Goal: Information Seeking & Learning: Learn about a topic

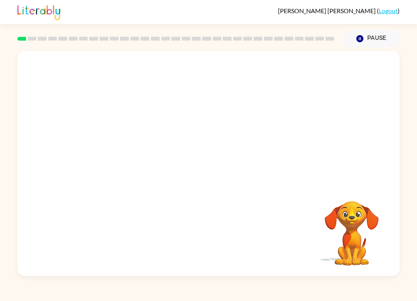
click at [411, 243] on div "Your browser must support playing .mp4 files to use Literably. Please try using…" at bounding box center [208, 162] width 417 height 228
click at [396, 282] on div "[PERSON_NAME] ( Logout ) Pause Pause Your browser must support playing .mp4 fil…" at bounding box center [208, 150] width 417 height 301
click at [383, 244] on video "Your browser must support playing .mp4 files to use Literably. Please try using…" at bounding box center [351, 227] width 77 height 77
click at [214, 166] on icon "button" at bounding box center [209, 167] width 14 height 14
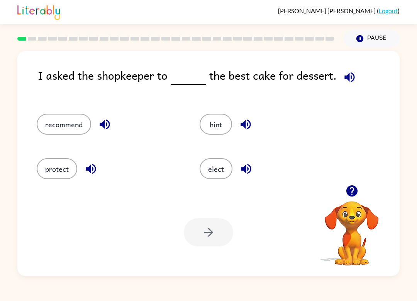
click at [212, 175] on button "elect" at bounding box center [216, 168] width 33 height 21
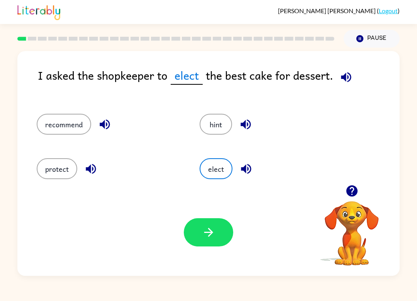
click at [182, 181] on div "protect" at bounding box center [103, 165] width 163 height 44
click at [54, 168] on button "protect" at bounding box center [57, 168] width 41 height 21
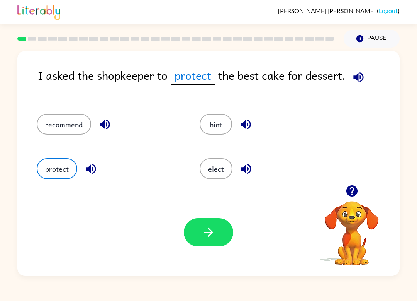
click at [58, 126] on button "recommend" at bounding box center [64, 124] width 54 height 21
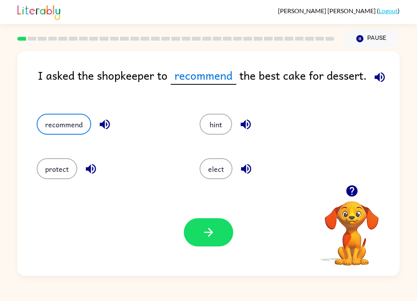
click at [52, 167] on button "protect" at bounding box center [57, 168] width 41 height 21
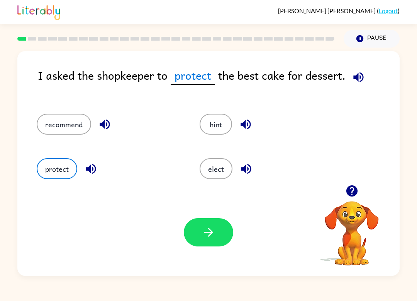
click at [194, 175] on div "elect" at bounding box center [266, 165] width 163 height 44
click at [193, 175] on div "elect" at bounding box center [266, 165] width 163 height 44
click at [53, 124] on button "recommend" at bounding box center [64, 124] width 54 height 21
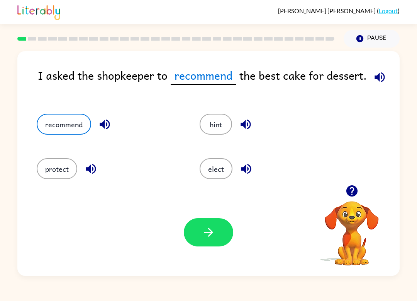
click at [378, 78] on icon "button" at bounding box center [380, 77] width 10 height 10
click at [385, 81] on icon "button" at bounding box center [380, 77] width 14 height 14
click at [222, 128] on button "hint" at bounding box center [216, 124] width 32 height 21
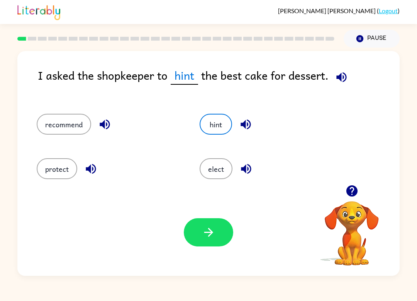
click at [51, 173] on button "protect" at bounding box center [57, 168] width 41 height 21
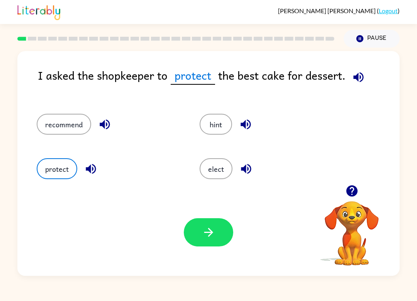
click at [58, 130] on button "recommend" at bounding box center [64, 124] width 54 height 21
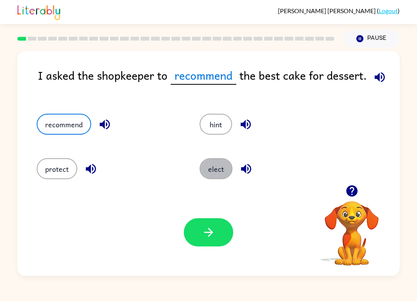
click at [214, 175] on button "elect" at bounding box center [216, 168] width 33 height 21
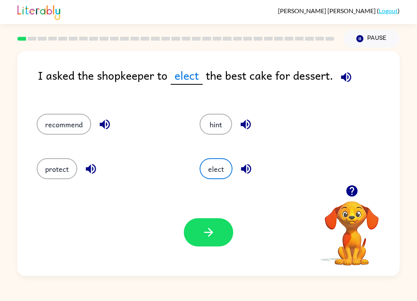
click at [204, 231] on icon "button" at bounding box center [209, 232] width 14 height 14
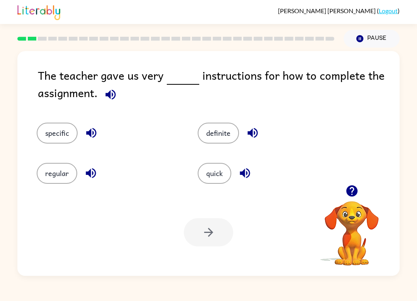
click at [50, 134] on button "specific" at bounding box center [57, 132] width 41 height 21
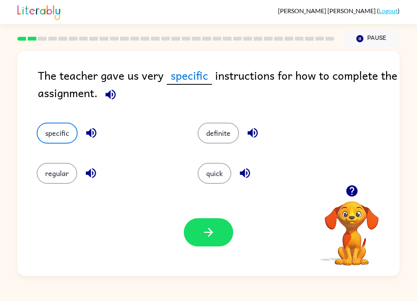
click at [202, 245] on button "button" at bounding box center [208, 232] width 49 height 28
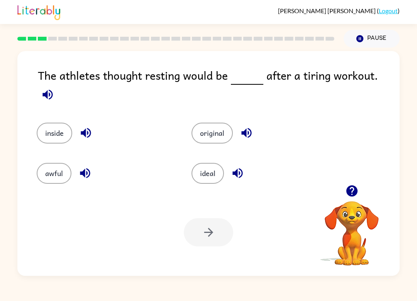
click at [226, 126] on button "original" at bounding box center [212, 132] width 41 height 21
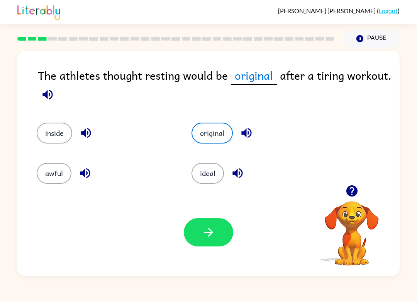
click at [225, 126] on button "original" at bounding box center [212, 132] width 41 height 21
click at [209, 175] on button "ideal" at bounding box center [208, 173] width 32 height 21
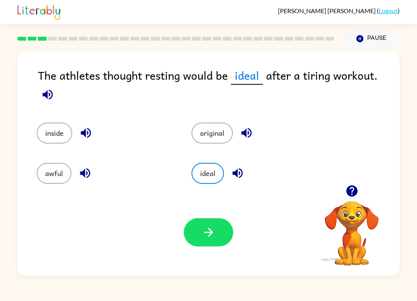
click at [221, 240] on button "button" at bounding box center [208, 232] width 49 height 28
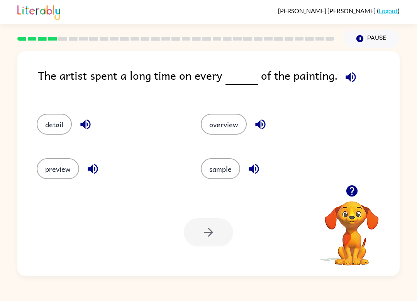
click at [219, 169] on button "sample" at bounding box center [220, 168] width 39 height 21
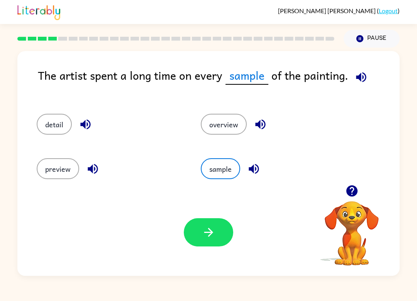
click at [212, 227] on icon "button" at bounding box center [209, 232] width 14 height 14
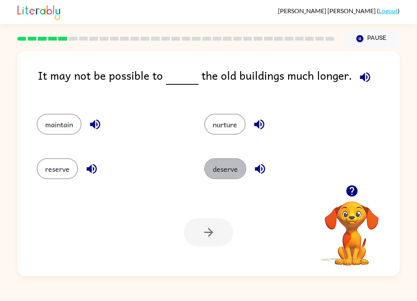
click at [222, 165] on button "deserve" at bounding box center [225, 168] width 42 height 21
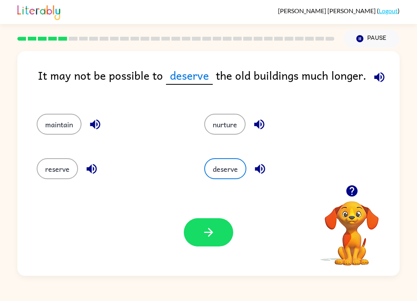
click at [201, 233] on button "button" at bounding box center [208, 232] width 49 height 28
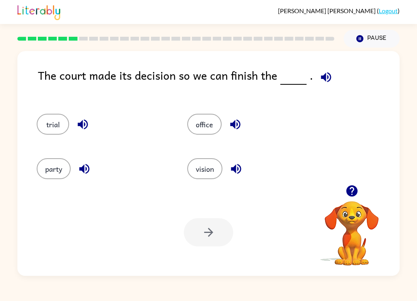
click at [199, 126] on button "office" at bounding box center [204, 124] width 34 height 21
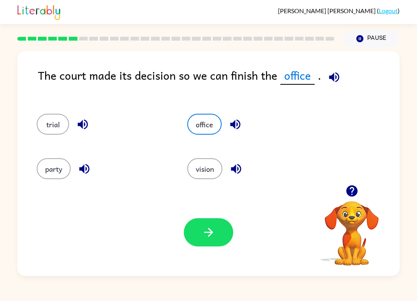
click at [206, 229] on icon "button" at bounding box center [209, 232] width 14 height 14
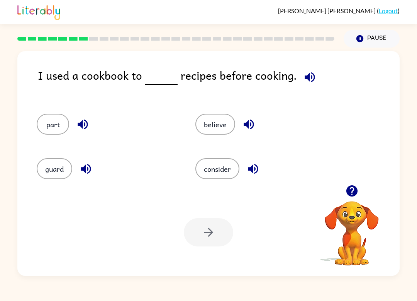
click at [47, 166] on button "guard" at bounding box center [55, 168] width 36 height 21
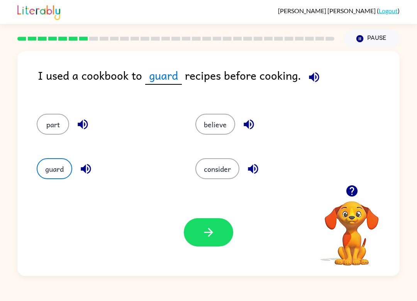
click at [212, 228] on icon "button" at bounding box center [209, 232] width 14 height 14
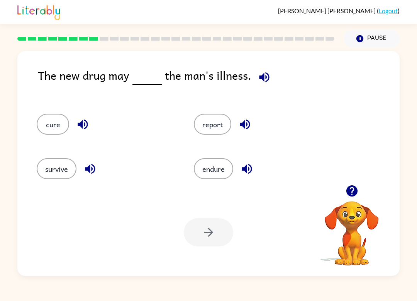
click at [211, 170] on button "endure" at bounding box center [213, 168] width 39 height 21
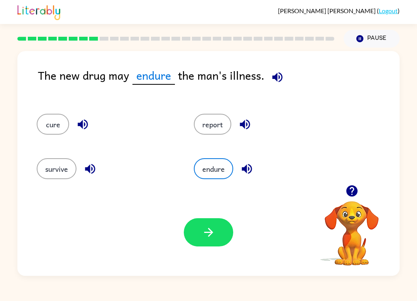
click at [203, 229] on icon "button" at bounding box center [209, 232] width 14 height 14
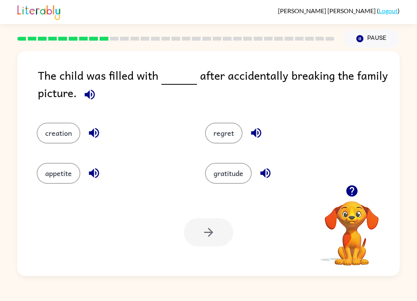
click at [217, 140] on button "regret" at bounding box center [223, 132] width 37 height 21
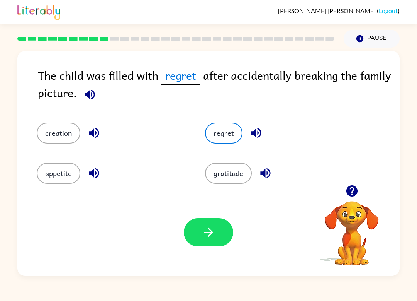
click at [206, 228] on icon "button" at bounding box center [209, 232] width 14 height 14
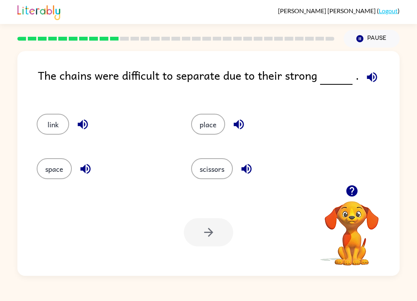
click at [197, 172] on button "scissors" at bounding box center [212, 168] width 42 height 21
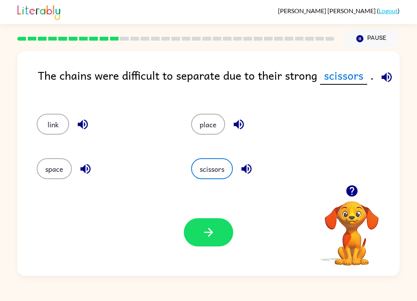
click at [196, 233] on button "button" at bounding box center [208, 232] width 49 height 28
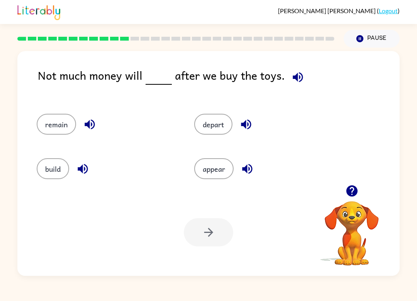
click at [51, 168] on button "build" at bounding box center [53, 168] width 32 height 21
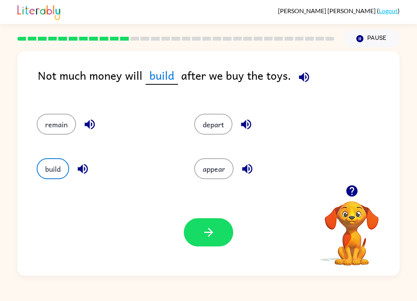
click at [206, 240] on button "button" at bounding box center [208, 232] width 49 height 28
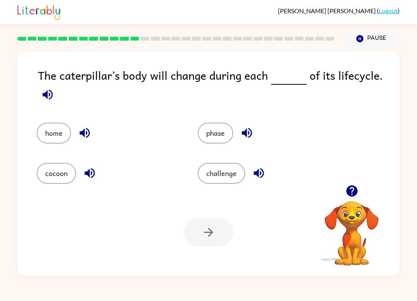
click at [381, 243] on video "Your browser must support playing .mp4 files to use Literably. Please try using…" at bounding box center [351, 227] width 77 height 77
click at [360, 255] on video "Your browser must support playing .mp4 files to use Literably. Please try using…" at bounding box center [351, 227] width 77 height 77
click at [382, 244] on video "Your browser must support playing .mp4 files to use Literably. Please try using…" at bounding box center [351, 227] width 77 height 77
click at [217, 172] on button "challenge" at bounding box center [222, 173] width 48 height 21
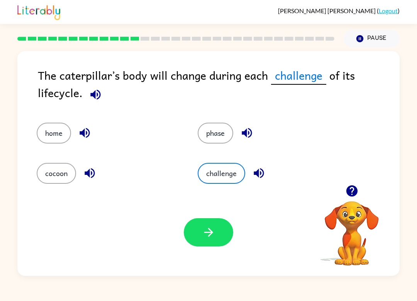
click at [205, 217] on div "Your browser must support playing .mp4 files to use Literably. Please try using…" at bounding box center [208, 231] width 382 height 87
click at [197, 246] on button "button" at bounding box center [208, 232] width 49 height 28
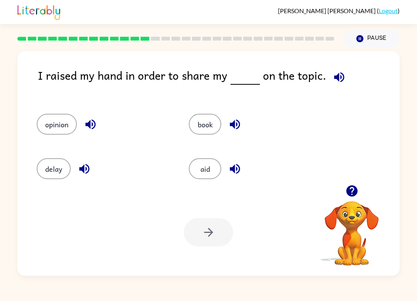
click at [195, 124] on button "book" at bounding box center [205, 124] width 32 height 21
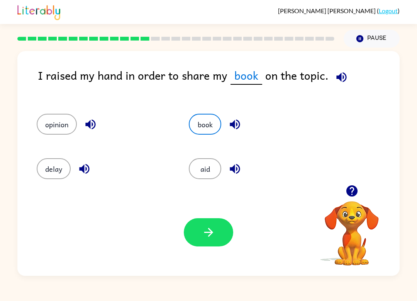
click at [195, 236] on button "button" at bounding box center [208, 232] width 49 height 28
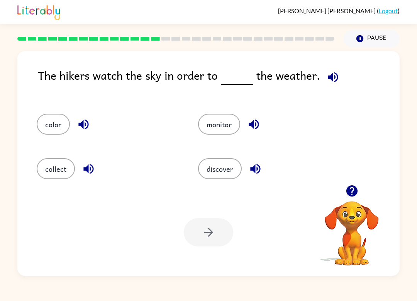
click at [179, 10] on div "[PERSON_NAME] ( Logout )" at bounding box center [208, 12] width 382 height 24
click at [209, 134] on button "monitor" at bounding box center [219, 124] width 42 height 21
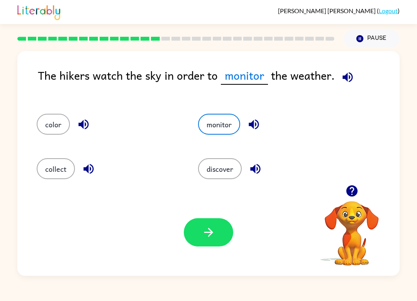
click at [205, 224] on button "button" at bounding box center [208, 232] width 49 height 28
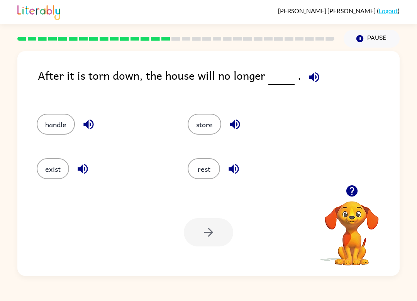
click at [317, 80] on icon "button" at bounding box center [314, 77] width 14 height 14
click at [54, 165] on button "exist" at bounding box center [53, 168] width 32 height 21
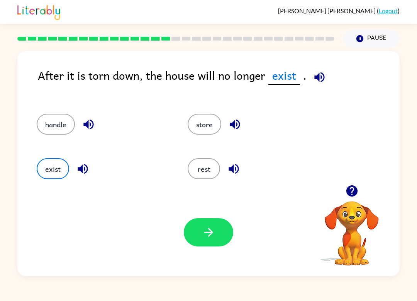
click at [220, 245] on button "button" at bounding box center [208, 232] width 49 height 28
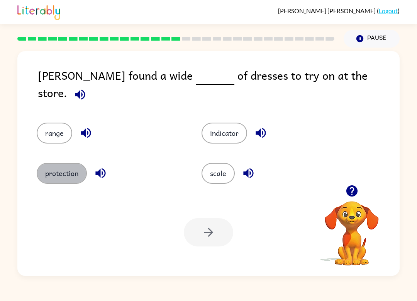
click at [78, 170] on button "protection" at bounding box center [62, 173] width 50 height 21
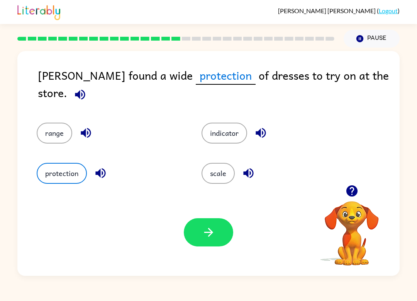
click at [193, 262] on div "Your browser must support playing .mp4 files to use Literably. Please try using…" at bounding box center [208, 231] width 382 height 87
click at [205, 235] on icon "button" at bounding box center [209, 232] width 14 height 14
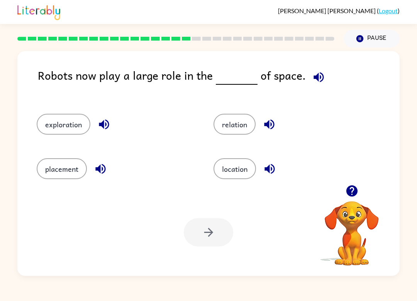
click at [404, 222] on div "Robots now play a large role in the of space. exploration relation placement lo…" at bounding box center [208, 162] width 417 height 228
click at [410, 219] on div "Robots now play a large role in the of space. exploration relation placement lo…" at bounding box center [208, 162] width 417 height 228
click at [60, 118] on button "exploration" at bounding box center [64, 124] width 54 height 21
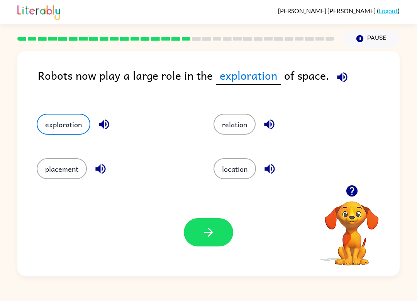
click at [202, 229] on icon "button" at bounding box center [209, 232] width 14 height 14
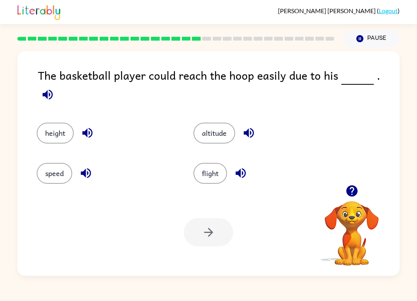
click at [205, 127] on button "altitude" at bounding box center [215, 132] width 42 height 21
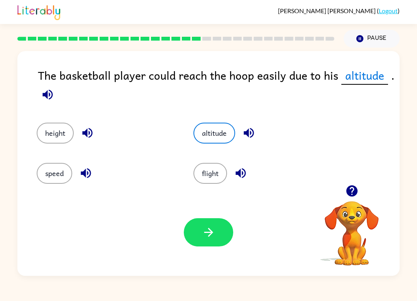
click at [187, 236] on button "button" at bounding box center [208, 232] width 49 height 28
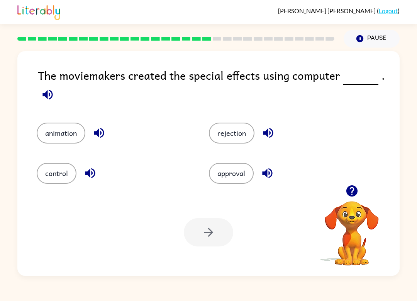
click at [41, 183] on div "control" at bounding box center [114, 173] width 155 height 21
click at [53, 180] on button "control" at bounding box center [57, 173] width 40 height 21
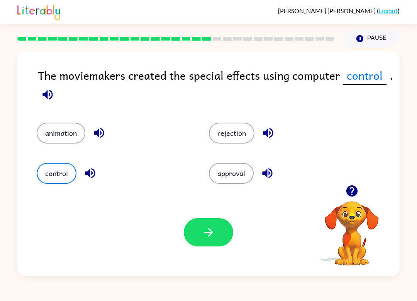
click at [53, 141] on button "animation" at bounding box center [61, 132] width 49 height 21
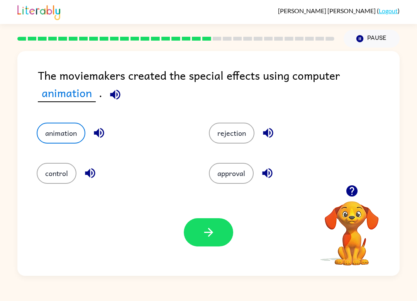
click at [191, 220] on button "button" at bounding box center [208, 232] width 49 height 28
click at [191, 220] on div at bounding box center [208, 232] width 49 height 28
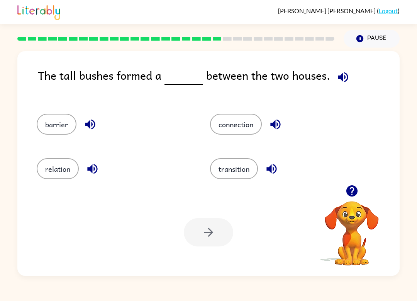
click at [46, 124] on button "barrier" at bounding box center [57, 124] width 40 height 21
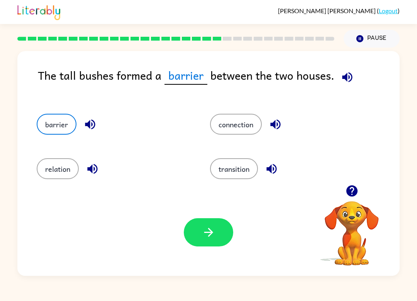
click at [207, 230] on icon "button" at bounding box center [209, 232] width 14 height 14
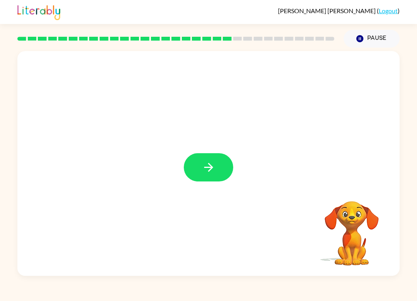
click at [199, 165] on button "button" at bounding box center [208, 167] width 49 height 28
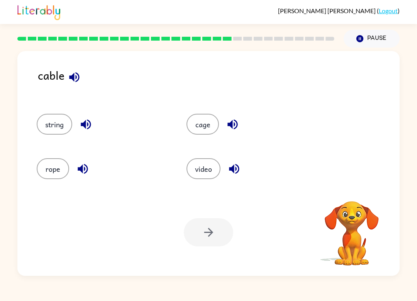
click at [65, 80] on button "button" at bounding box center [75, 77] width 20 height 20
click at [205, 228] on div at bounding box center [208, 232] width 49 height 28
click at [68, 170] on button "rope" at bounding box center [53, 168] width 32 height 21
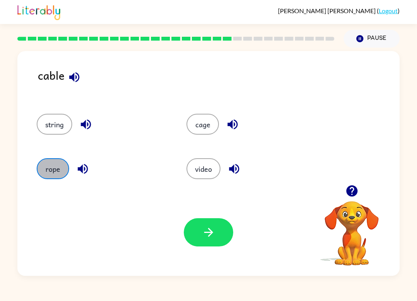
click at [52, 163] on button "rope" at bounding box center [53, 168] width 32 height 21
click at [194, 236] on button "button" at bounding box center [208, 232] width 49 height 28
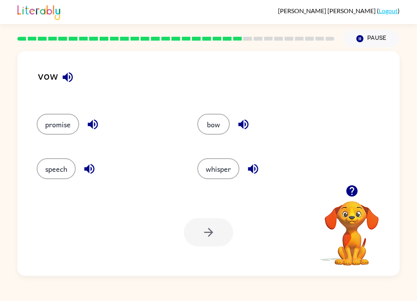
click at [238, 129] on icon "button" at bounding box center [244, 124] width 14 height 14
click at [211, 129] on button "bow" at bounding box center [213, 124] width 32 height 21
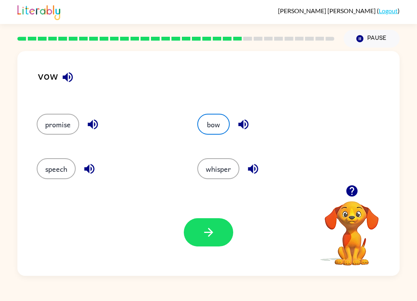
click at [195, 240] on button "button" at bounding box center [208, 232] width 49 height 28
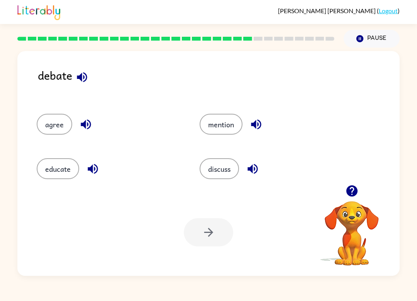
click at [217, 167] on button "discuss" at bounding box center [219, 168] width 39 height 21
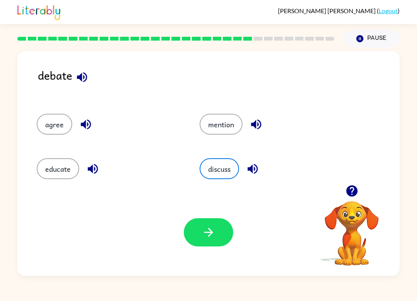
click at [214, 227] on icon "button" at bounding box center [209, 232] width 14 height 14
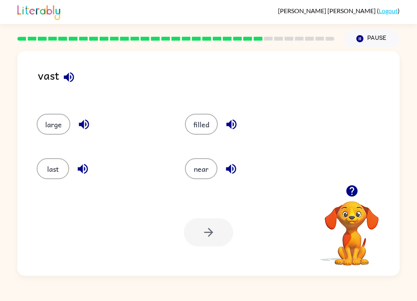
click at [194, 177] on button "near" at bounding box center [201, 168] width 32 height 21
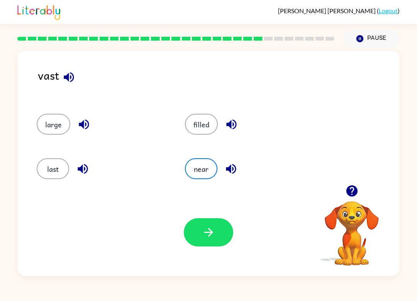
click at [206, 233] on icon "button" at bounding box center [209, 232] width 14 height 14
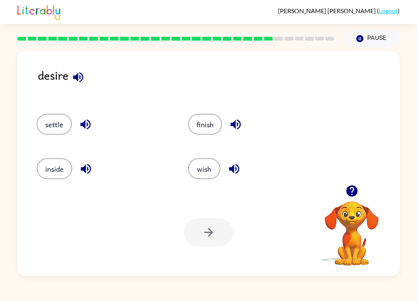
click at [54, 121] on button "settle" at bounding box center [54, 124] width 35 height 21
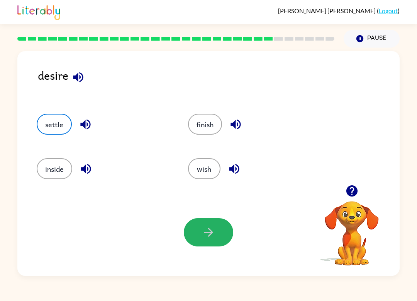
click at [200, 236] on button "button" at bounding box center [208, 232] width 49 height 28
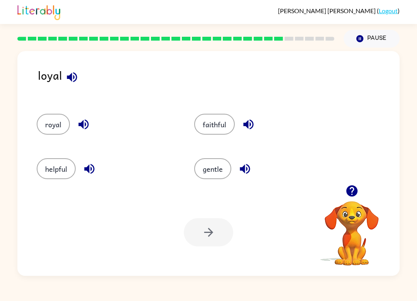
click at [211, 107] on div "faithful" at bounding box center [259, 121] width 158 height 44
click at [205, 120] on button "faithful" at bounding box center [214, 124] width 41 height 21
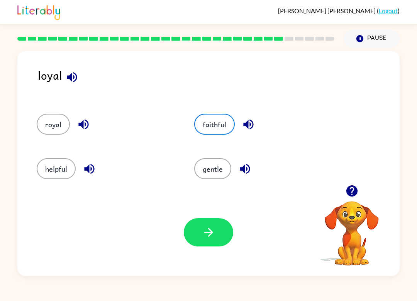
click at [203, 229] on icon "button" at bounding box center [209, 232] width 14 height 14
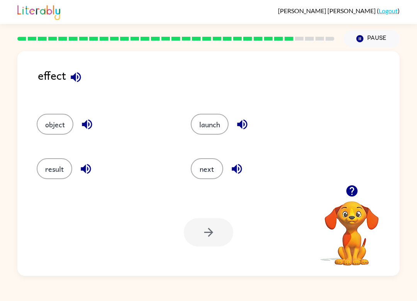
click at [45, 129] on button "object" at bounding box center [55, 124] width 37 height 21
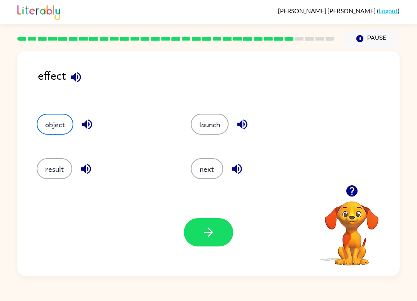
click at [209, 229] on icon "button" at bounding box center [208, 232] width 9 height 9
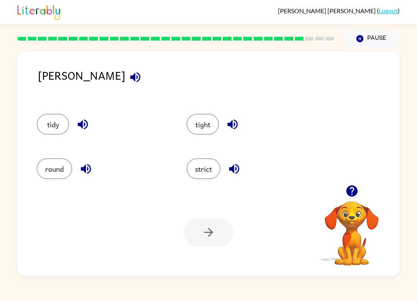
click at [202, 125] on button "tight" at bounding box center [203, 124] width 32 height 21
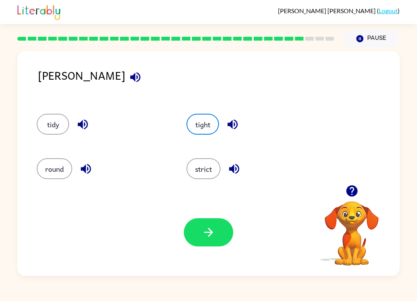
click at [211, 179] on button "strict" at bounding box center [204, 168] width 34 height 21
click at [205, 233] on icon "button" at bounding box center [209, 232] width 14 height 14
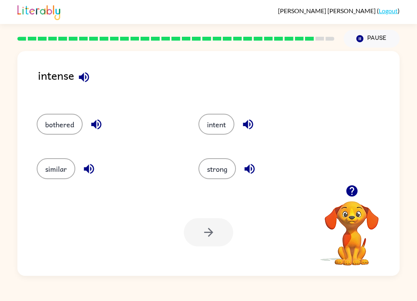
click at [226, 166] on button "strong" at bounding box center [217, 168] width 37 height 21
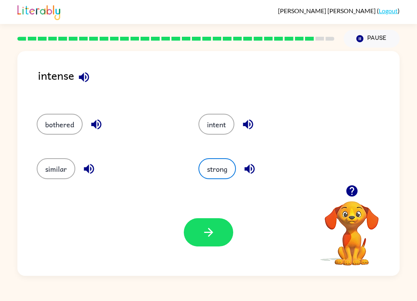
click at [215, 232] on icon "button" at bounding box center [209, 232] width 14 height 14
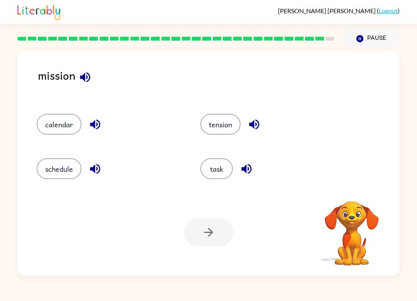
click at [222, 166] on button "task" at bounding box center [216, 168] width 32 height 21
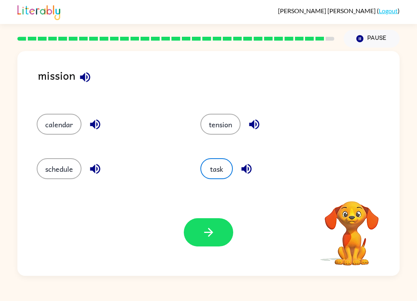
click at [209, 225] on button "button" at bounding box center [208, 232] width 49 height 28
